Goal: Task Accomplishment & Management: Complete application form

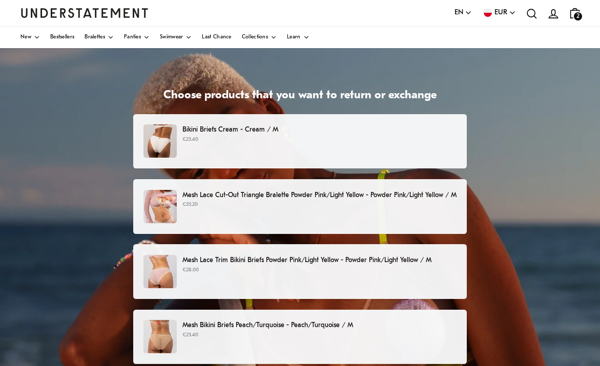
scroll to position [51, 0]
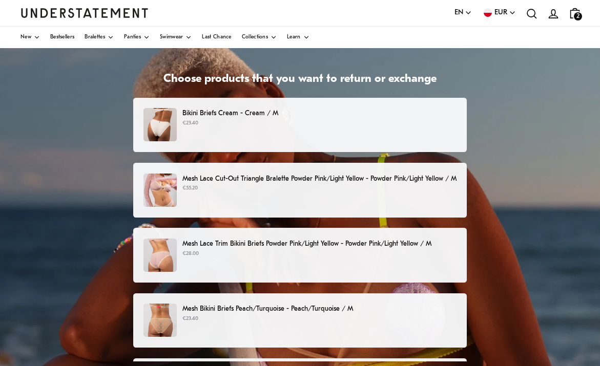
click at [149, 121] on img at bounding box center [160, 124] width 33 height 33
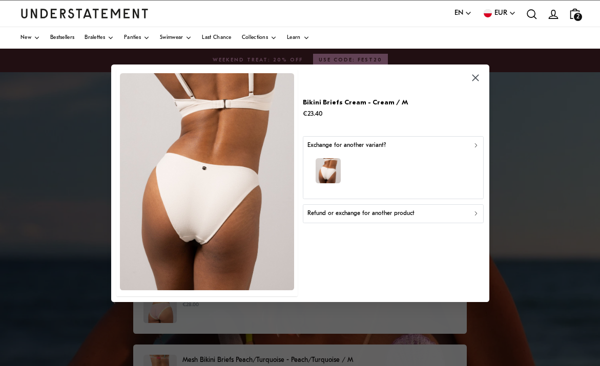
click at [472, 213] on div "Refund or exchange for another product" at bounding box center [393, 214] width 172 height 10
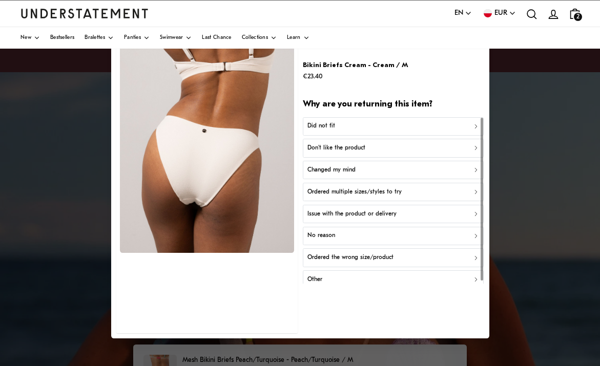
click at [371, 127] on div "Did not fit" at bounding box center [393, 127] width 172 height 10
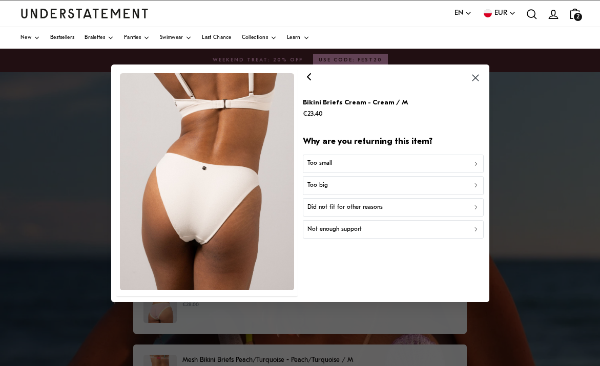
click at [441, 162] on div "Too small" at bounding box center [393, 164] width 172 height 10
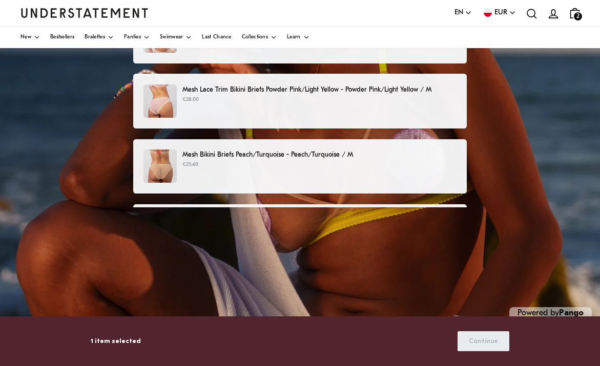
scroll to position [219, 0]
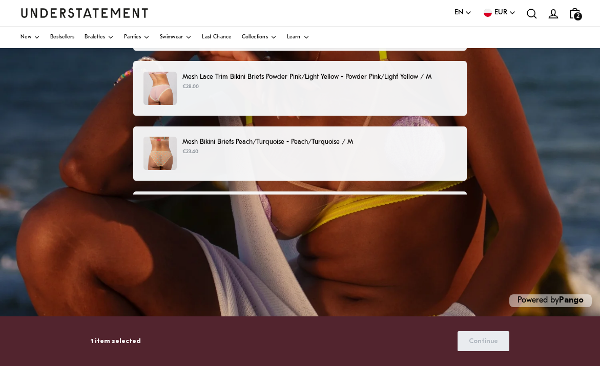
click at [438, 192] on div "Mesh V-Balconette Peach/Turquoise - Peach/Turquoise / M €47.40" at bounding box center [300, 219] width 334 height 55
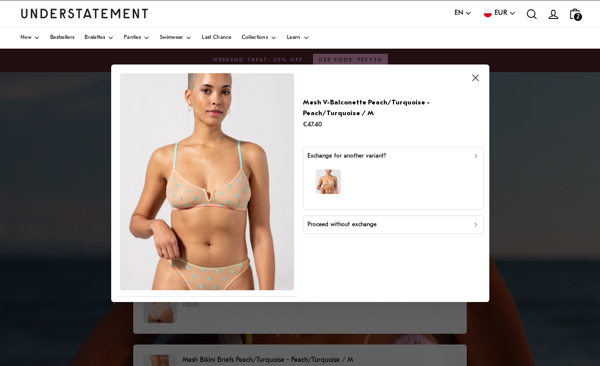
click at [479, 78] on icon "button" at bounding box center [475, 78] width 12 height 12
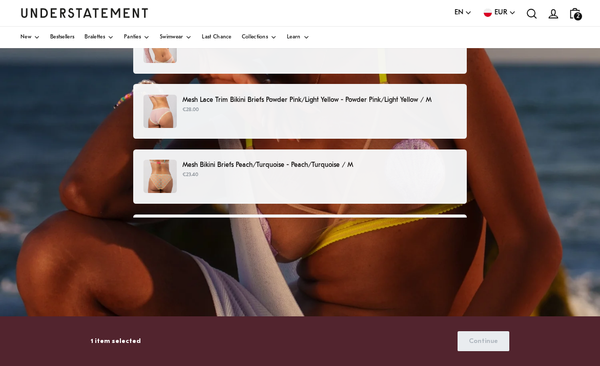
scroll to position [196, 0]
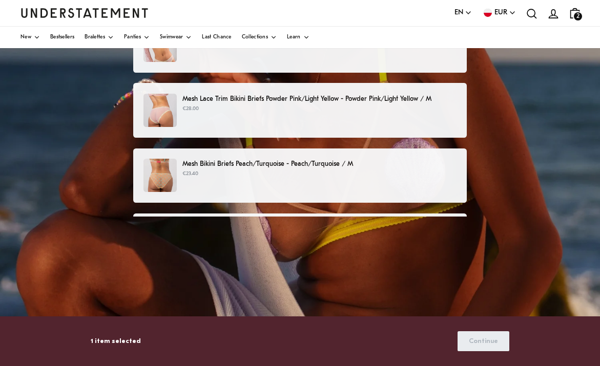
click at [450, 215] on div "Mesh V-Balconette Peach/Turquoise - Peach/Turquoise / M €47.40" at bounding box center [300, 241] width 334 height 55
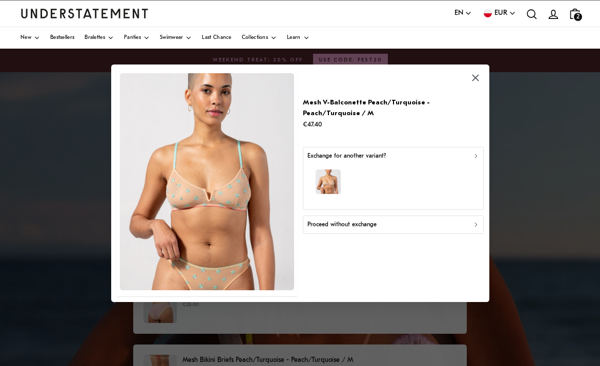
click at [477, 78] on icon "button" at bounding box center [475, 78] width 7 height 7
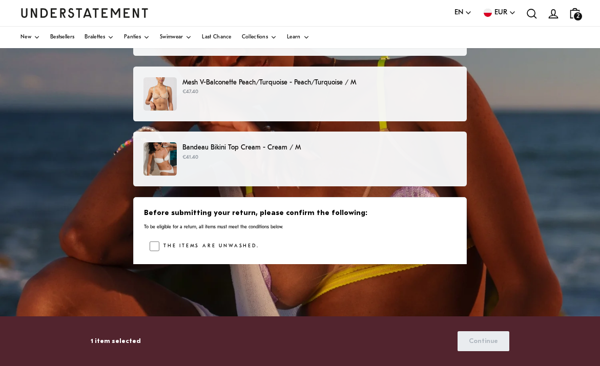
scroll to position [185, 0]
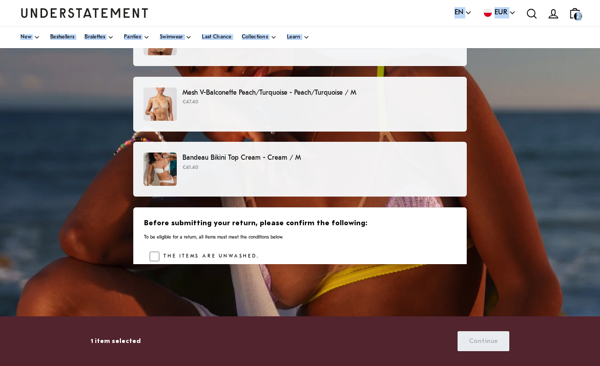
drag, startPoint x: 376, startPoint y: 173, endPoint x: 391, endPoint y: 15, distance: 158.0
click at [391, 15] on div "Language EN English Deutsch Svenska Currency EUR Åland Islands (EUR) Albania (E…" at bounding box center [300, 144] width 600 height 584
click at [330, 182] on div "Bandeau Bikini Top Cream - Cream / M €41.40" at bounding box center [300, 169] width 313 height 33
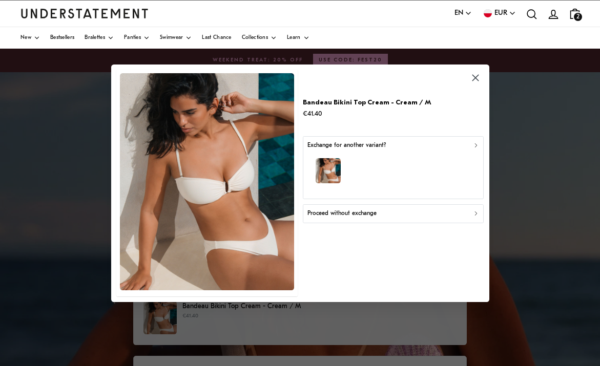
click at [355, 179] on div "button" at bounding box center [393, 172] width 172 height 45
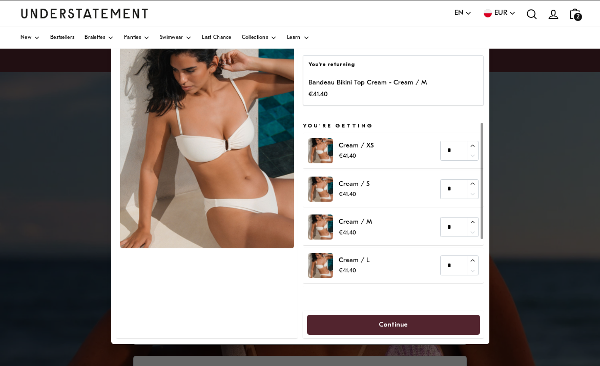
scroll to position [71, 0]
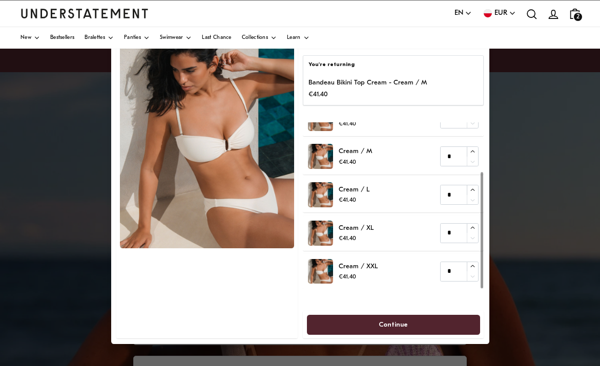
click at [482, 220] on div at bounding box center [482, 230] width 3 height 116
click at [526, 126] on div at bounding box center [300, 183] width 600 height 366
click at [341, 68] on p "You're returning" at bounding box center [394, 65] width 170 height 8
click at [66, 219] on div at bounding box center [300, 183] width 600 height 366
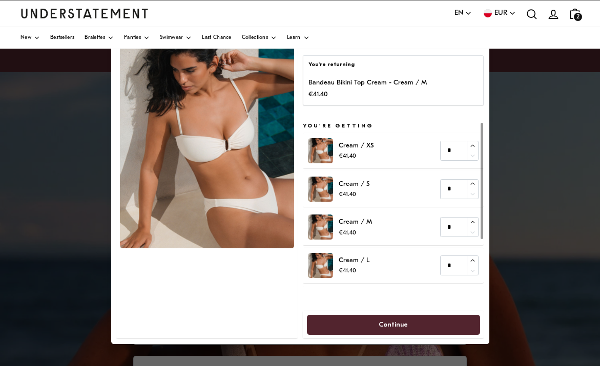
click at [544, 58] on div at bounding box center [300, 183] width 600 height 366
drag, startPoint x: 543, startPoint y: 51, endPoint x: 543, endPoint y: 43, distance: 8.2
click at [543, 43] on body "This website uses cookies to ensure you get the best experience. Learn more Pre…" at bounding box center [300, 292] width 600 height 585
click at [541, 32] on div "New Bestsellers Bralettes Panties Swimwear Last Chance Collections Learn" at bounding box center [300, 38] width 600 height 22
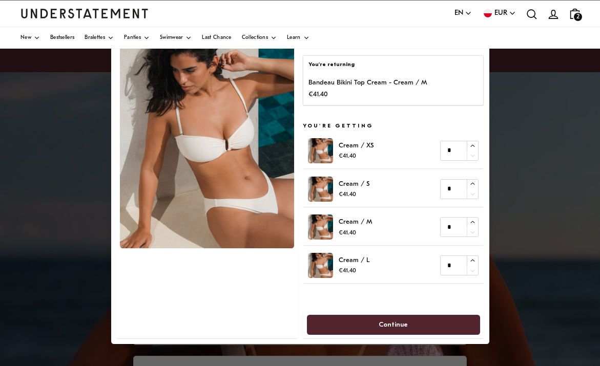
click at [342, 8] on div "Language EN English Deutsch Svenska Currency EUR Åland Islands (EUR) Albania (E…" at bounding box center [300, 14] width 559 height 26
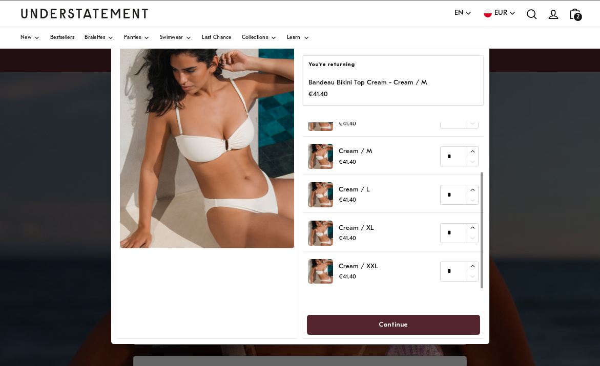
click at [474, 319] on div "You're returning Bandeau Bikini Top Cream - Cream / M €41.40 You're getting Cre…" at bounding box center [393, 183] width 181 height 311
click at [352, 86] on p "Bandeau Bikini Top Cream - Cream / M" at bounding box center [368, 82] width 118 height 11
click at [328, 70] on div "You're returning Bandeau Bikini Top Cream - Cream / M €41.40" at bounding box center [393, 80] width 181 height 51
click at [325, 66] on p "You're returning" at bounding box center [394, 65] width 170 height 8
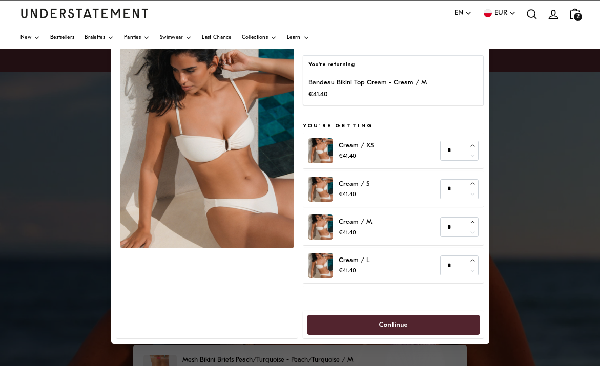
click at [433, 90] on div "Bandeau Bikini Top Cream - Cream / M €41.40" at bounding box center [394, 88] width 170 height 23
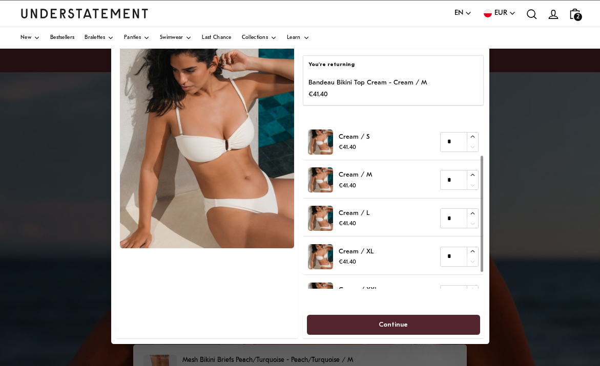
scroll to position [71, 0]
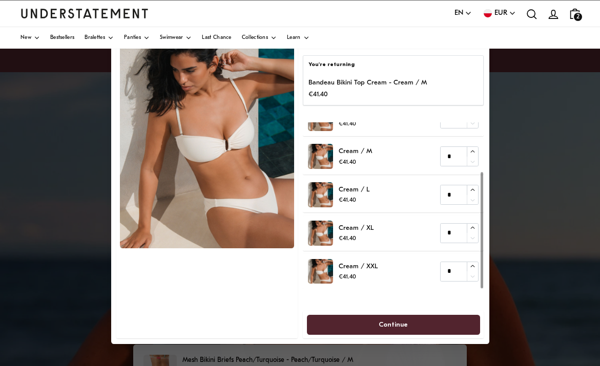
click at [470, 333] on div "You're returning Bandeau Bikini Top Cream - Cream / M €41.40 You're getting Cre…" at bounding box center [393, 183] width 181 height 311
click at [227, 136] on img at bounding box center [207, 139] width 174 height 217
click at [508, 69] on div at bounding box center [300, 183] width 600 height 366
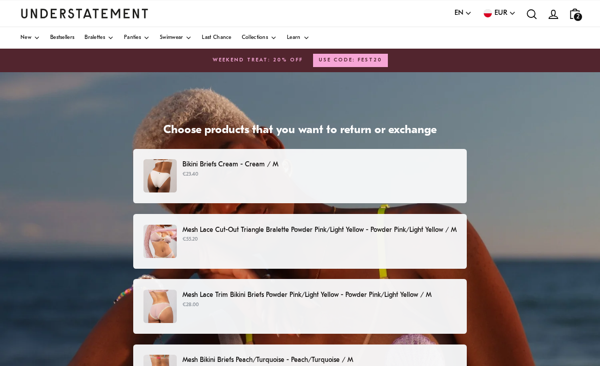
click at [514, 223] on div "Choose products that you want to return or exchange Bikini Briefs Cream - Cream…" at bounding box center [300, 328] width 600 height 513
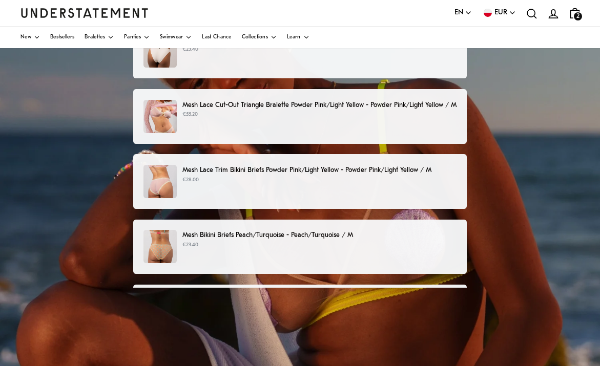
scroll to position [140, 0]
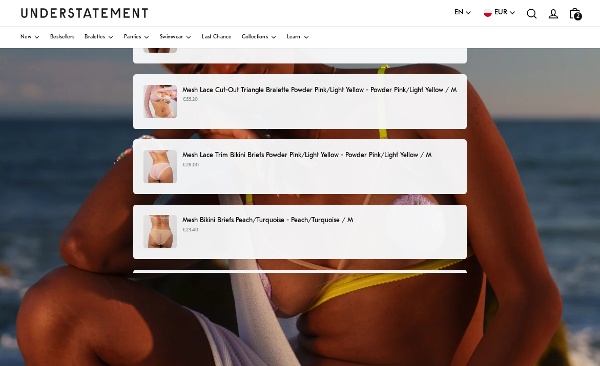
click at [460, 173] on div "Mesh Lace Trim Bikini Briefs Powder Pink/Light Yellow - Powder Pink/Light Yello…" at bounding box center [300, 166] width 334 height 55
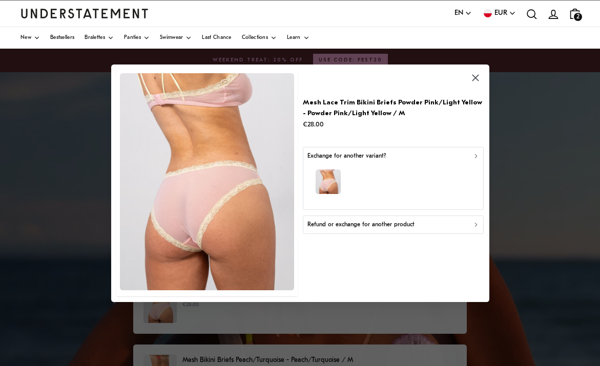
click at [454, 164] on div "button" at bounding box center [393, 183] width 172 height 45
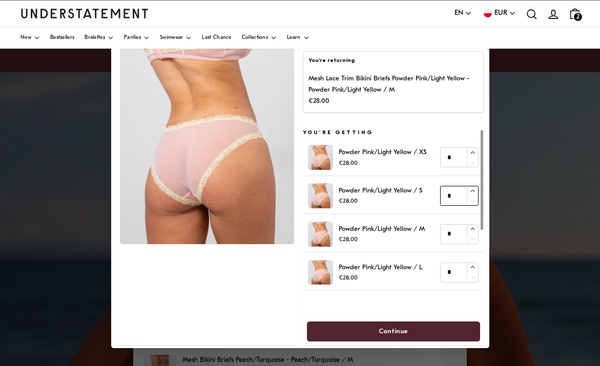
click at [471, 190] on icon "button" at bounding box center [473, 191] width 4 height 2
type input "*"
click at [471, 190] on icon "button" at bounding box center [473, 191] width 4 height 2
click at [429, 333] on span "Continue" at bounding box center [393, 331] width 151 height 19
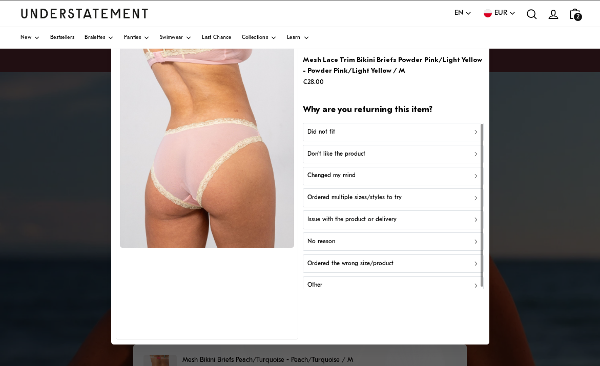
click at [422, 132] on div "Did not fit" at bounding box center [393, 132] width 172 height 10
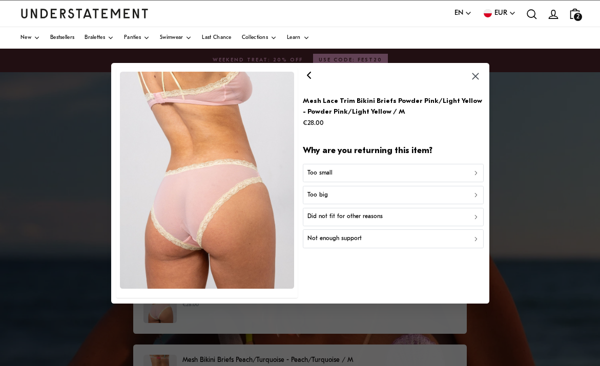
click at [377, 199] on div "Too big" at bounding box center [393, 195] width 172 height 10
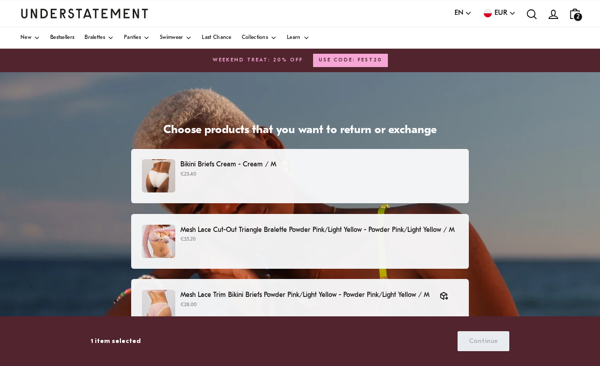
click at [262, 169] on p "Bikini Briefs Cream - Cream / M" at bounding box center [319, 164] width 278 height 11
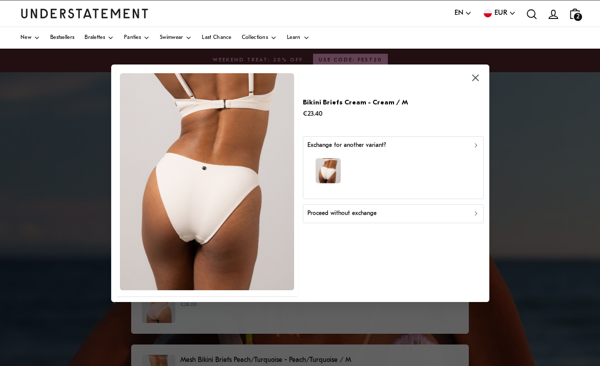
click at [375, 209] on p "Proceed without exchange" at bounding box center [341, 214] width 69 height 10
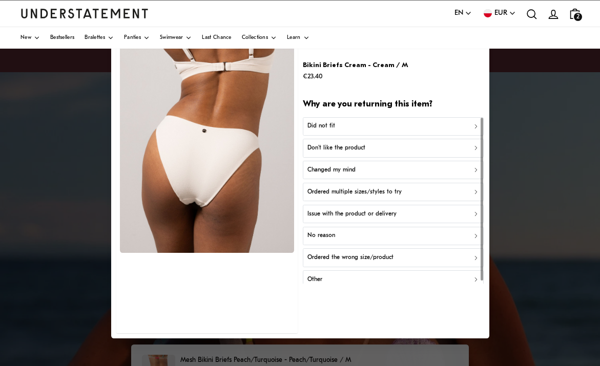
click at [343, 126] on div "Did not fit" at bounding box center [393, 127] width 172 height 10
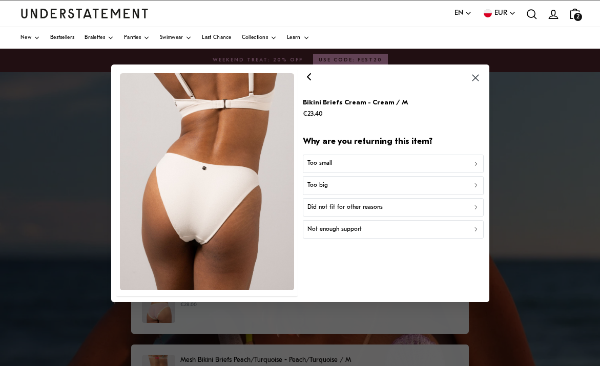
click at [342, 210] on p "Did not fit for other reasons" at bounding box center [344, 208] width 75 height 10
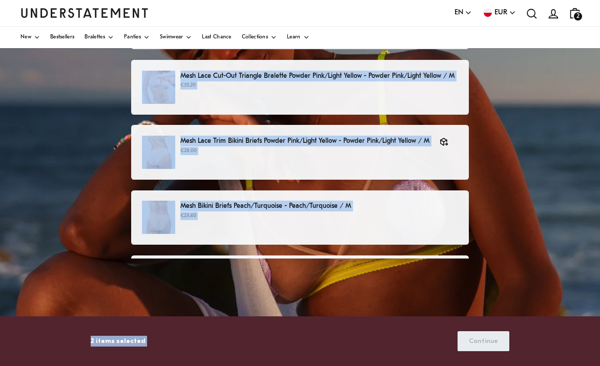
scroll to position [218, 0]
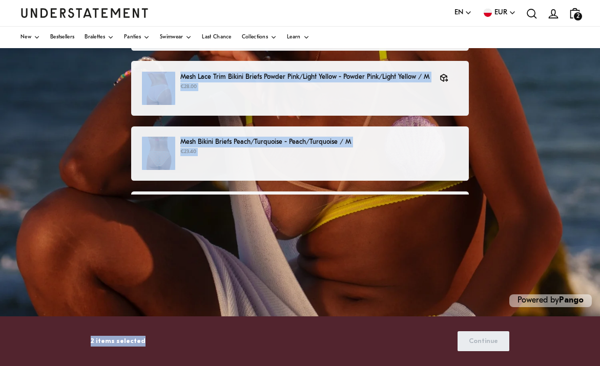
drag, startPoint x: 484, startPoint y: 204, endPoint x: 498, endPoint y: 209, distance: 14.8
click at [497, 213] on div "Choose products that you want to return or exchange Bikini Briefs Cream - Cream…" at bounding box center [300, 110] width 600 height 513
click at [522, 219] on div "Choose products that you want to return or exchange Bikini Briefs Cream - Cream…" at bounding box center [300, 110] width 600 height 513
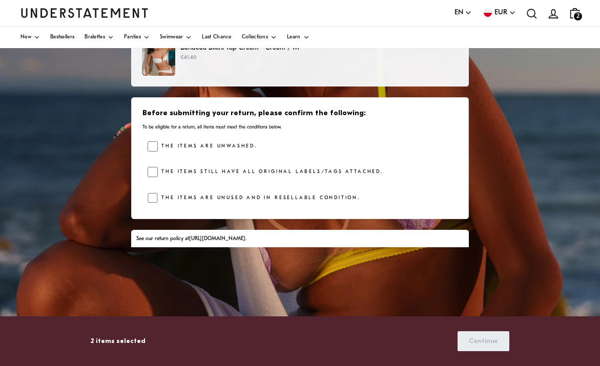
scroll to position [149, 0]
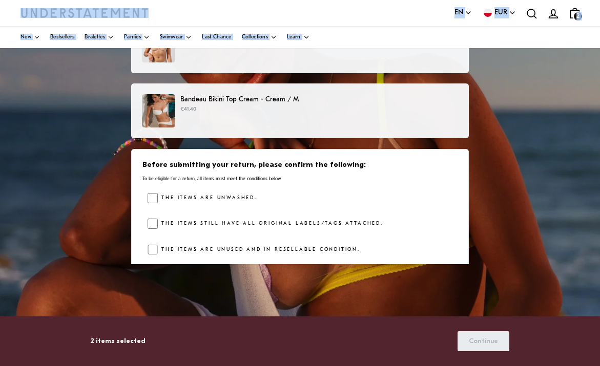
drag, startPoint x: 223, startPoint y: 119, endPoint x: 261, endPoint y: -1, distance: 125.8
click at [261, 0] on html "This website uses cookies to ensure you get the best experience. Learn more Pre…" at bounding box center [300, 143] width 600 height 585
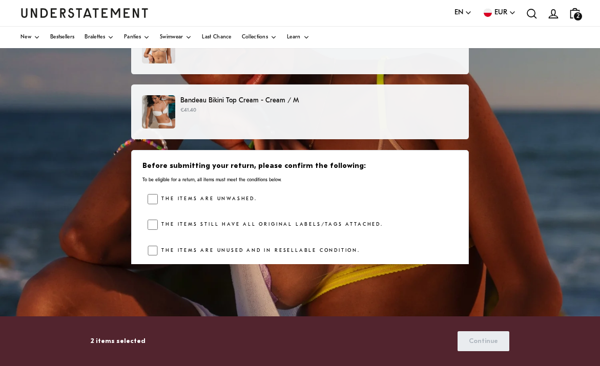
click at [152, 208] on div "The items are unwashed." at bounding box center [303, 201] width 310 height 15
click at [254, 134] on div "Bandeau Bikini Top Cream - Cream / M €41.40" at bounding box center [300, 112] width 338 height 55
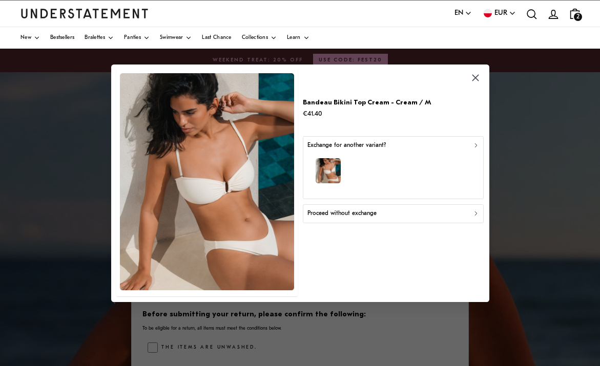
click at [473, 216] on icon "button" at bounding box center [475, 213] width 7 height 7
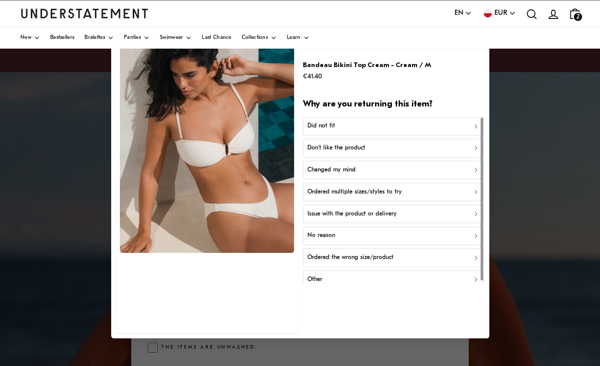
click at [417, 130] on div "Did not fit" at bounding box center [393, 127] width 172 height 10
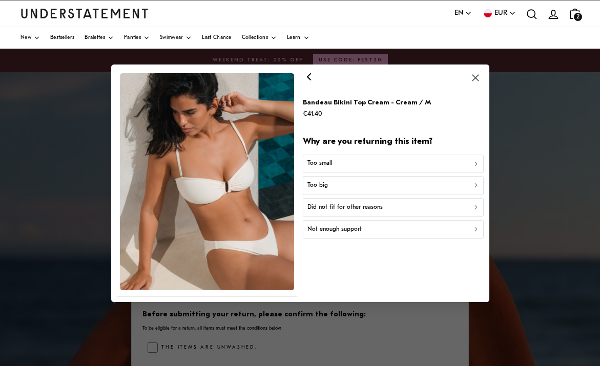
click at [400, 207] on div "Did not fit for other reasons" at bounding box center [393, 208] width 172 height 10
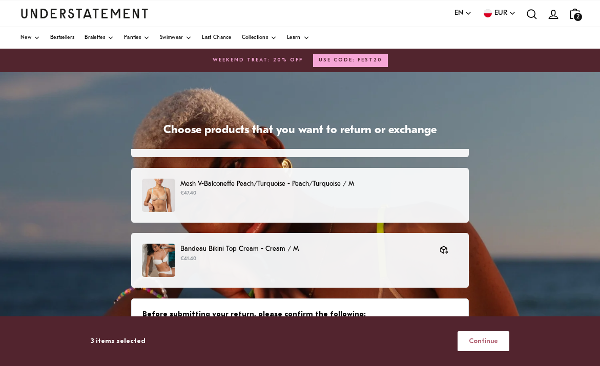
click at [490, 346] on span "Continue" at bounding box center [483, 341] width 29 height 19
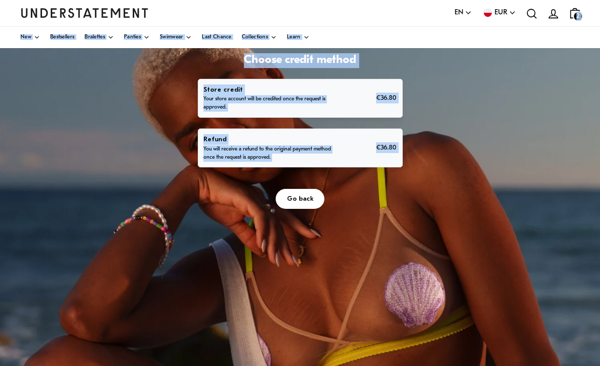
scroll to position [10, 0]
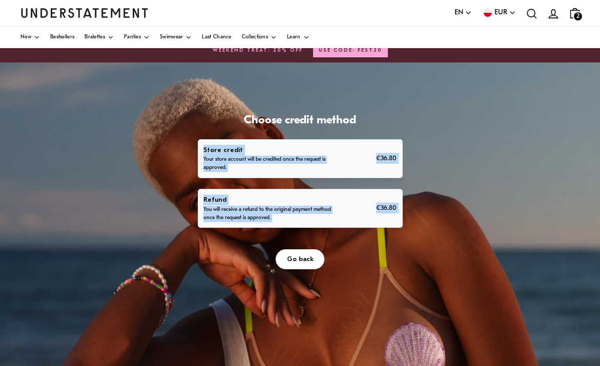
drag, startPoint x: 526, startPoint y: 301, endPoint x: 519, endPoint y: 151, distance: 150.3
click at [519, 151] on div "Choose credit method Store credit Your store account will be credited once the …" at bounding box center [300, 319] width 600 height 513
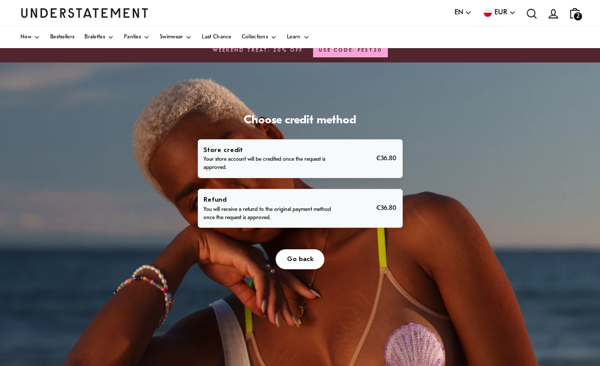
click at [334, 222] on p "You will receive a refund to the original payment method once the request is ap…" at bounding box center [268, 214] width 130 height 16
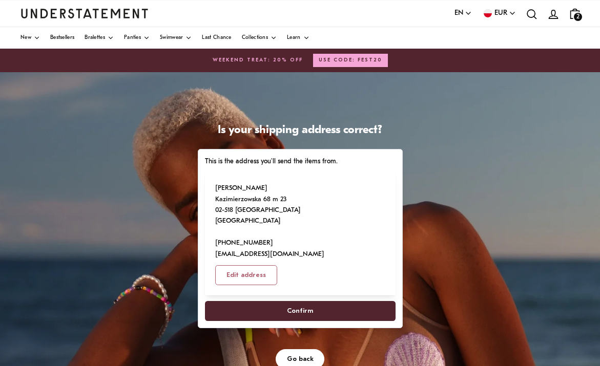
click at [313, 321] on span "Confirm" at bounding box center [300, 311] width 26 height 19
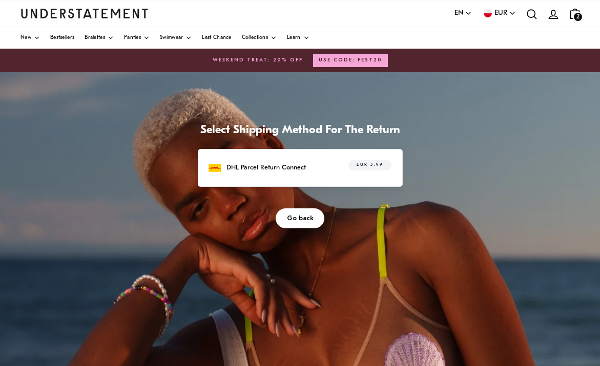
click at [391, 176] on div "DHL Parcel Return Connect EUR 5.99" at bounding box center [300, 168] width 182 height 16
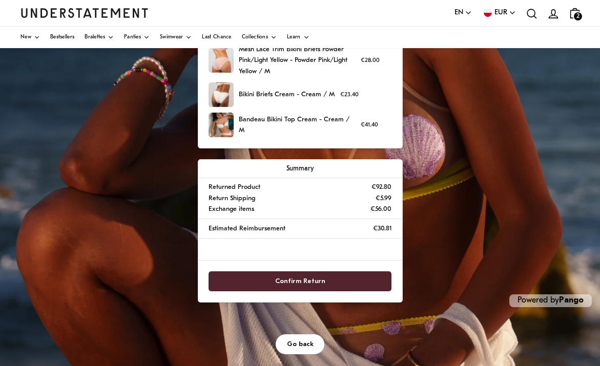
scroll to position [230, 0]
click at [380, 291] on span "Confirm Return" at bounding box center [300, 281] width 160 height 19
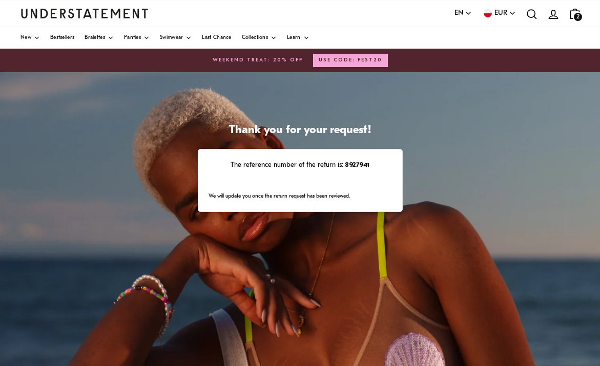
click at [509, 282] on div "Thank you for your request! The reference number of the return is: 8927941 We w…" at bounding box center [300, 328] width 600 height 513
